Goal: Transaction & Acquisition: Purchase product/service

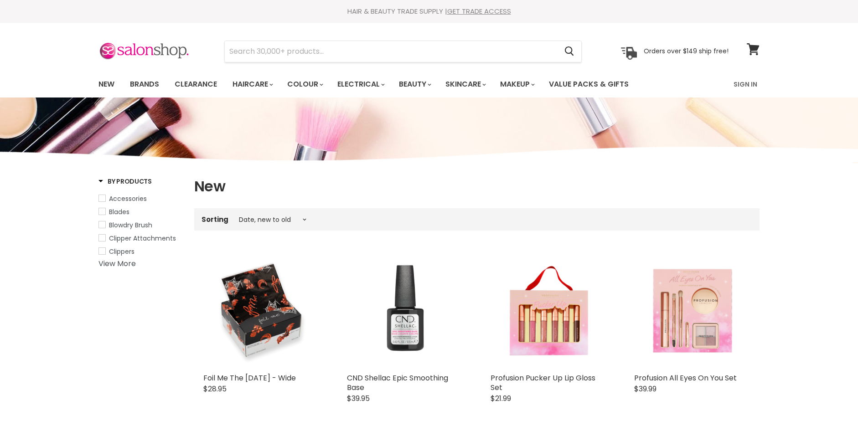
select select "created-descending"
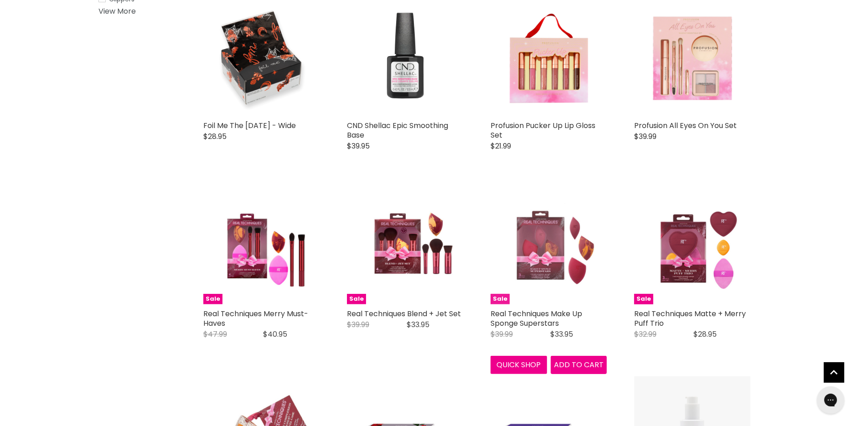
scroll to position [545, 0]
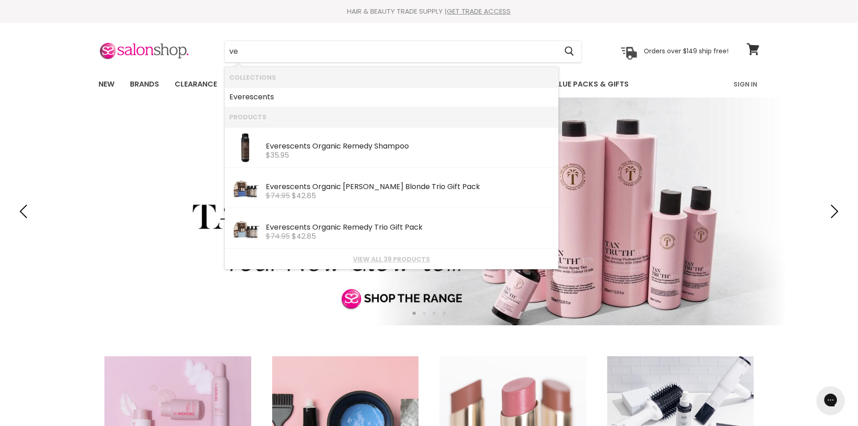
type input "v"
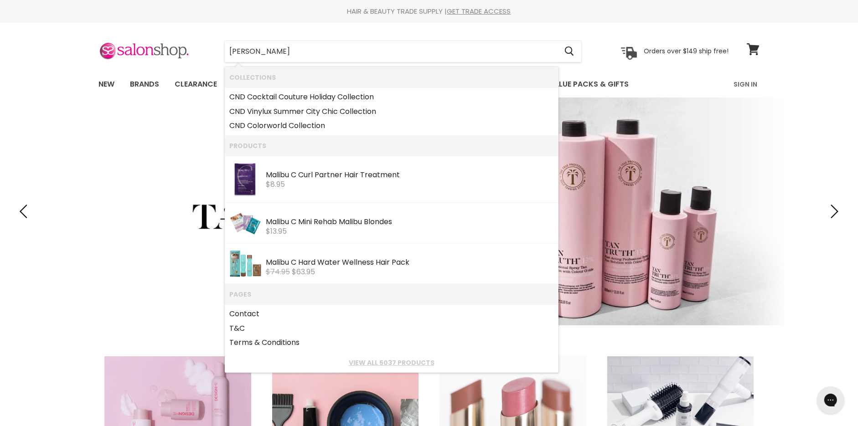
type input "clever"
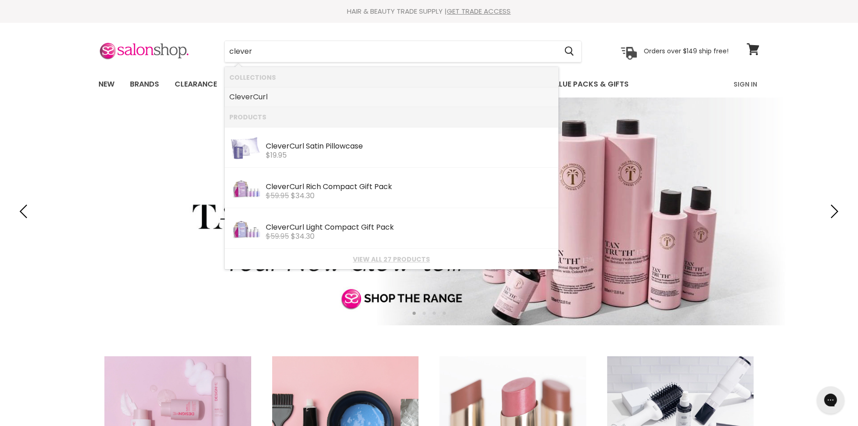
click at [310, 97] on link "Clever Curl" at bounding box center [391, 97] width 325 height 15
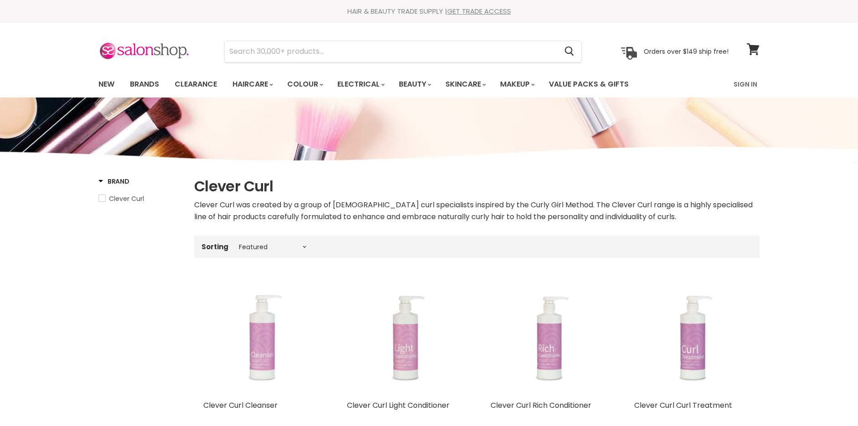
select select "manual"
click at [293, 44] on input "Search" at bounding box center [391, 51] width 332 height 21
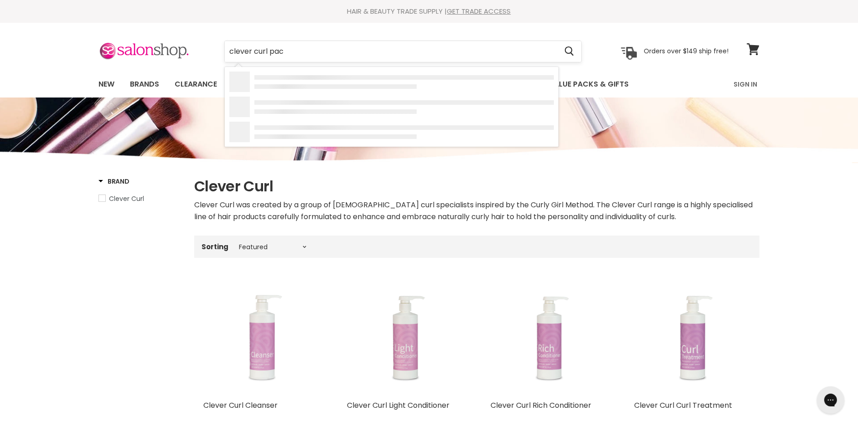
type input "clever curl pack"
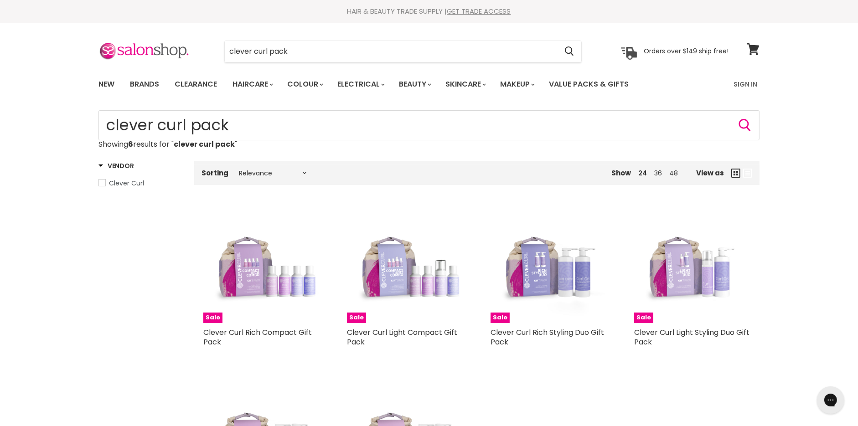
click at [0, 49] on html "Skip to content HAIR & BEAUTY TRADE SUPPLY | GET TRADE ACCESS HAIR & BEAUTY TRA…" at bounding box center [429, 213] width 858 height 426
click at [106, 80] on link "New" at bounding box center [107, 84] width 30 height 19
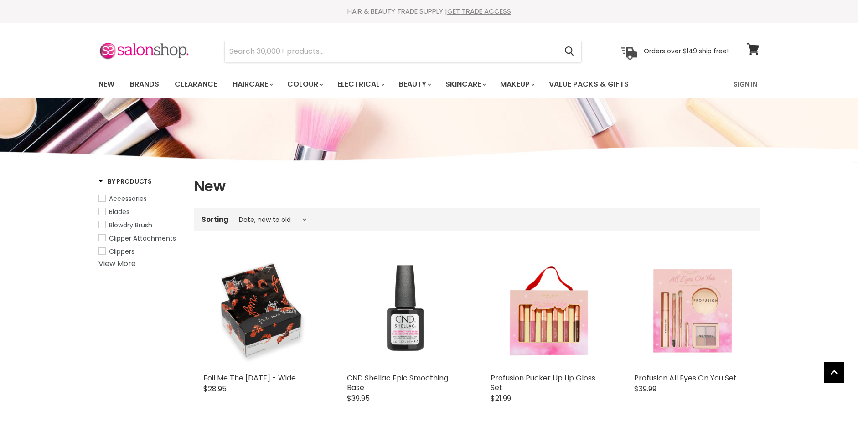
select select "created-descending"
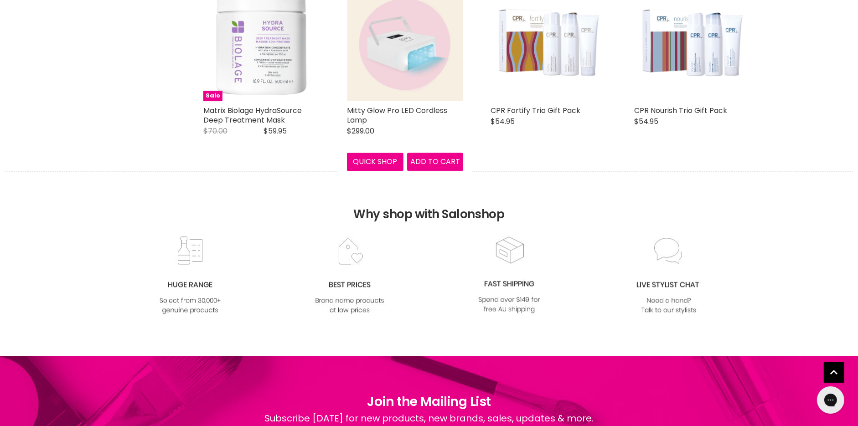
select select "created-descending"
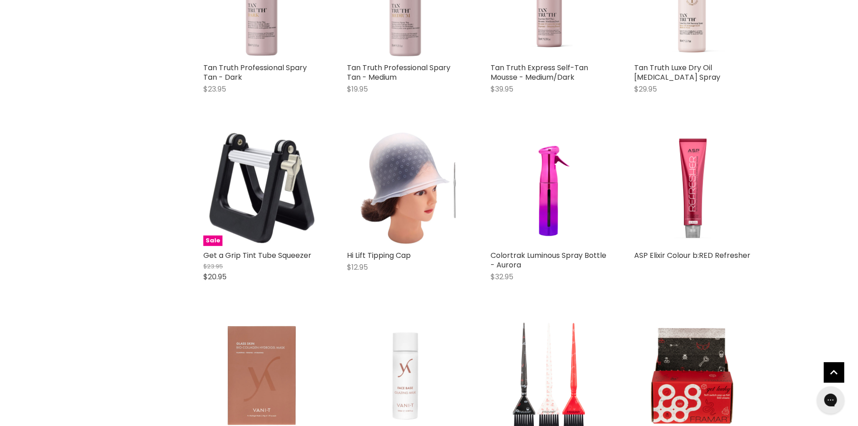
scroll to position [4476, 0]
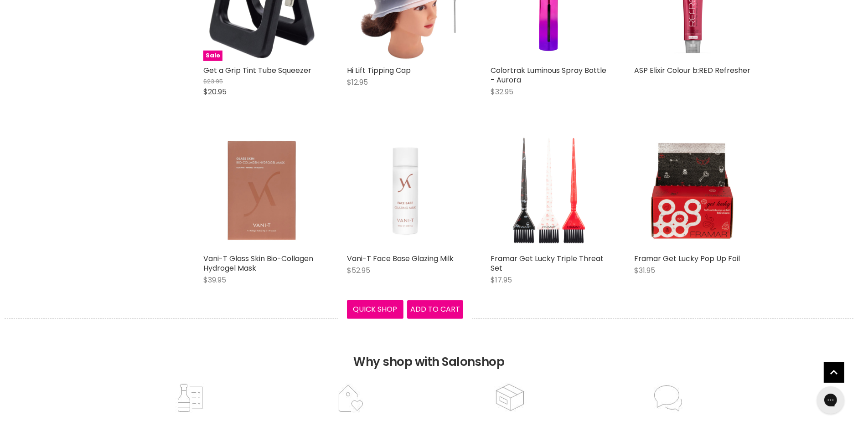
select select "created-descending"
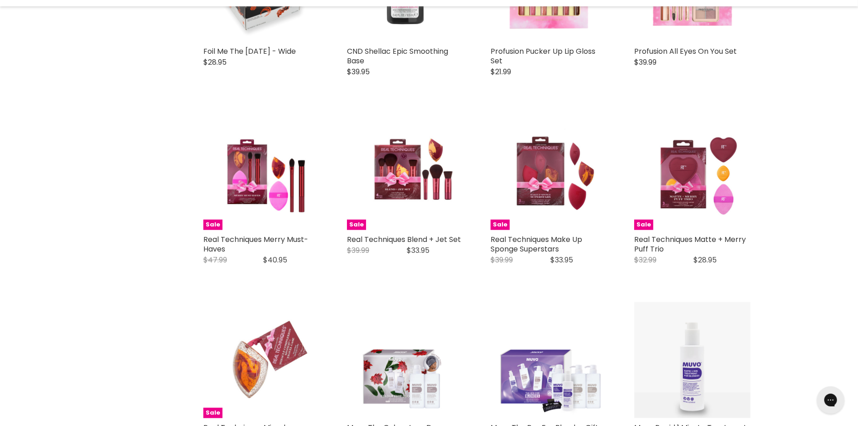
scroll to position [0, 0]
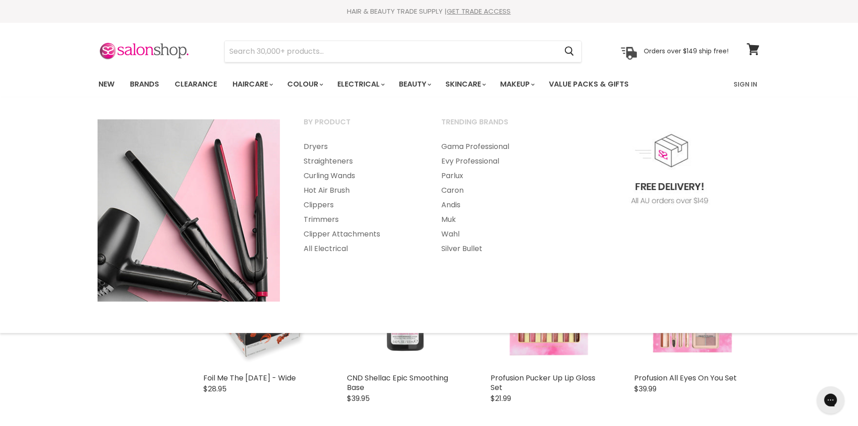
click at [349, 69] on section "Menu Cancel" at bounding box center [429, 47] width 684 height 48
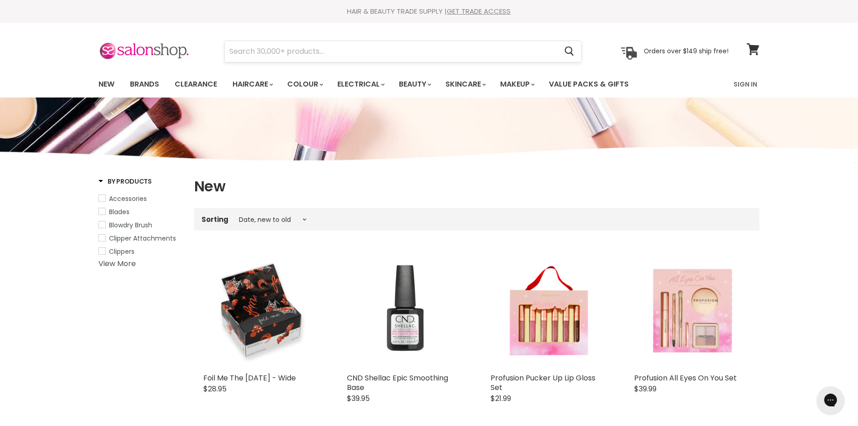
click at [344, 62] on section "Menu Cancel" at bounding box center [429, 47] width 684 height 48
click at [340, 54] on input "Search" at bounding box center [391, 51] width 332 height 21
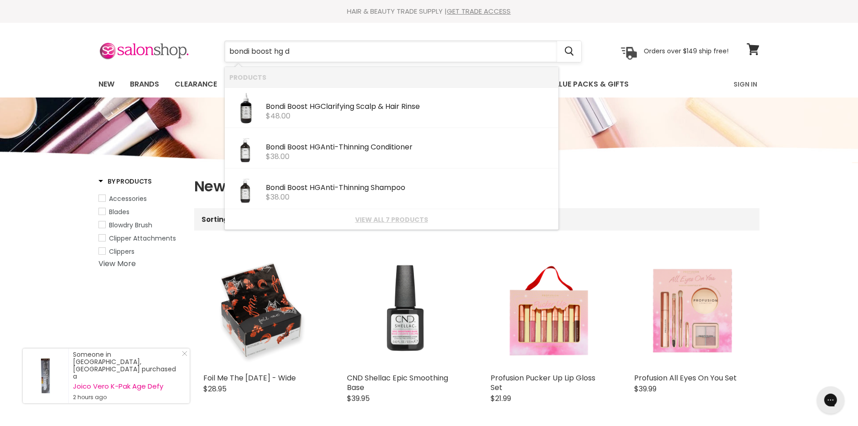
type input "bondi boost hg dr"
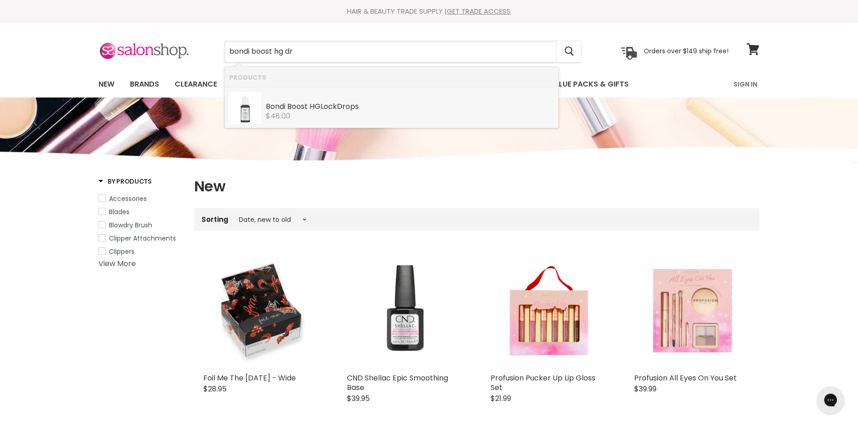
click at [384, 99] on div "Bondi Boost HG Lock Dr ops Bondi Boost $48.00" at bounding box center [410, 106] width 288 height 28
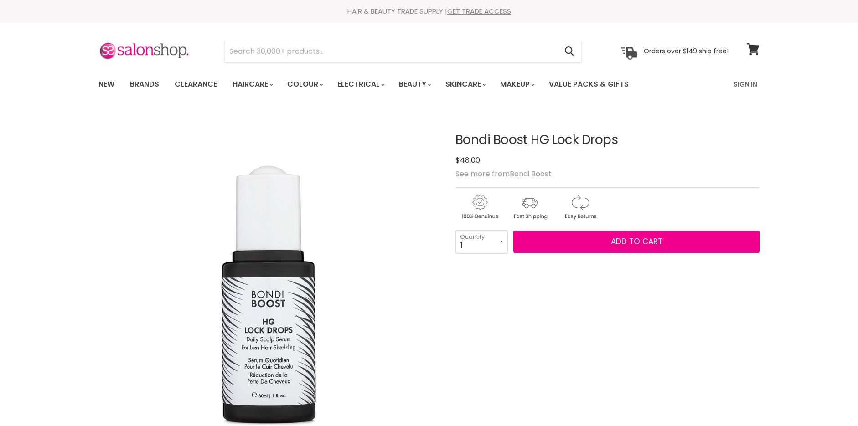
click at [390, 51] on input "Search" at bounding box center [391, 51] width 332 height 21
type input "e"
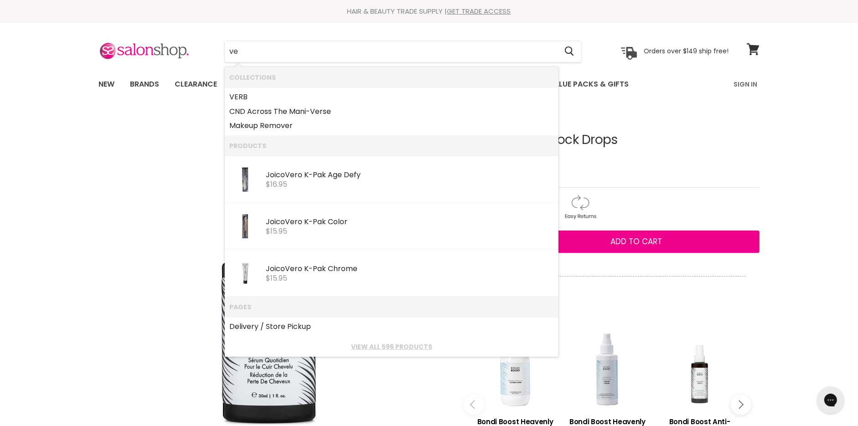
type input "v"
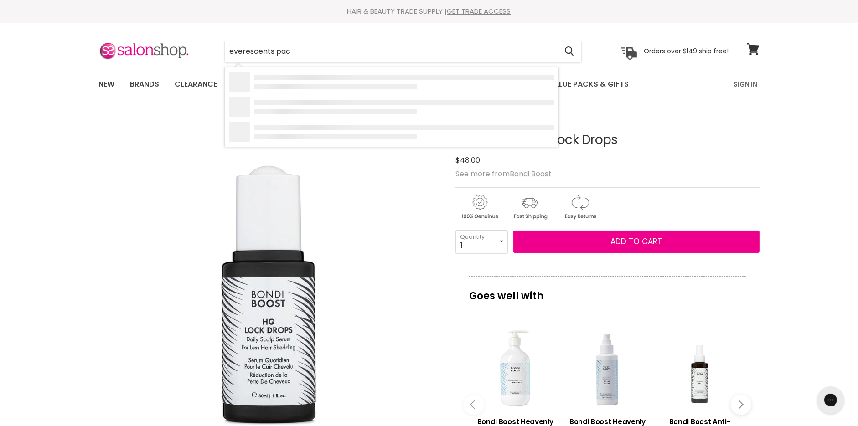
type input "everescents pack"
